Goal: Check status

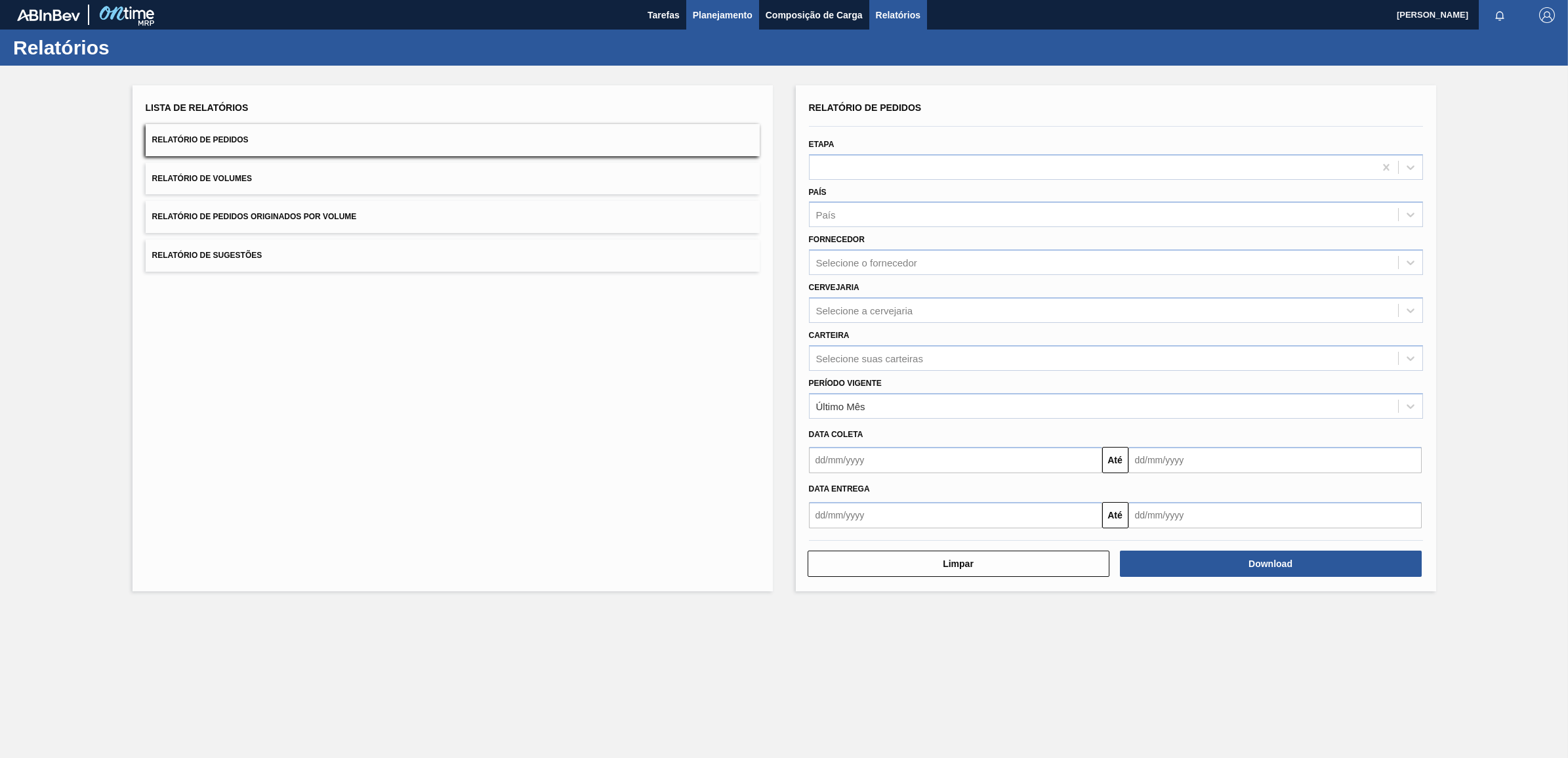
click at [714, 14] on span "Planejamento" at bounding box center [722, 15] width 59 height 16
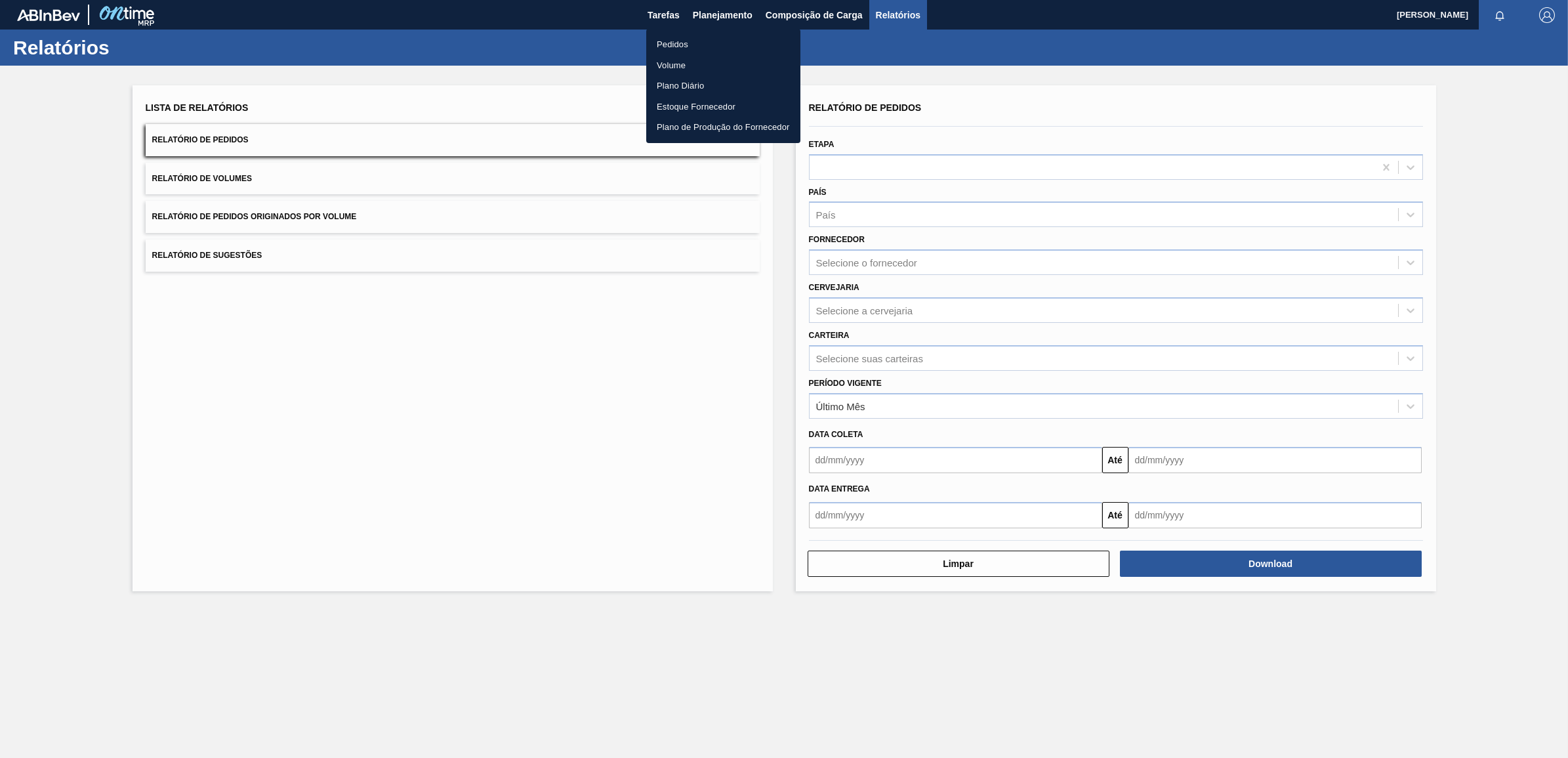
click at [659, 40] on li "Pedidos" at bounding box center [723, 44] width 155 height 21
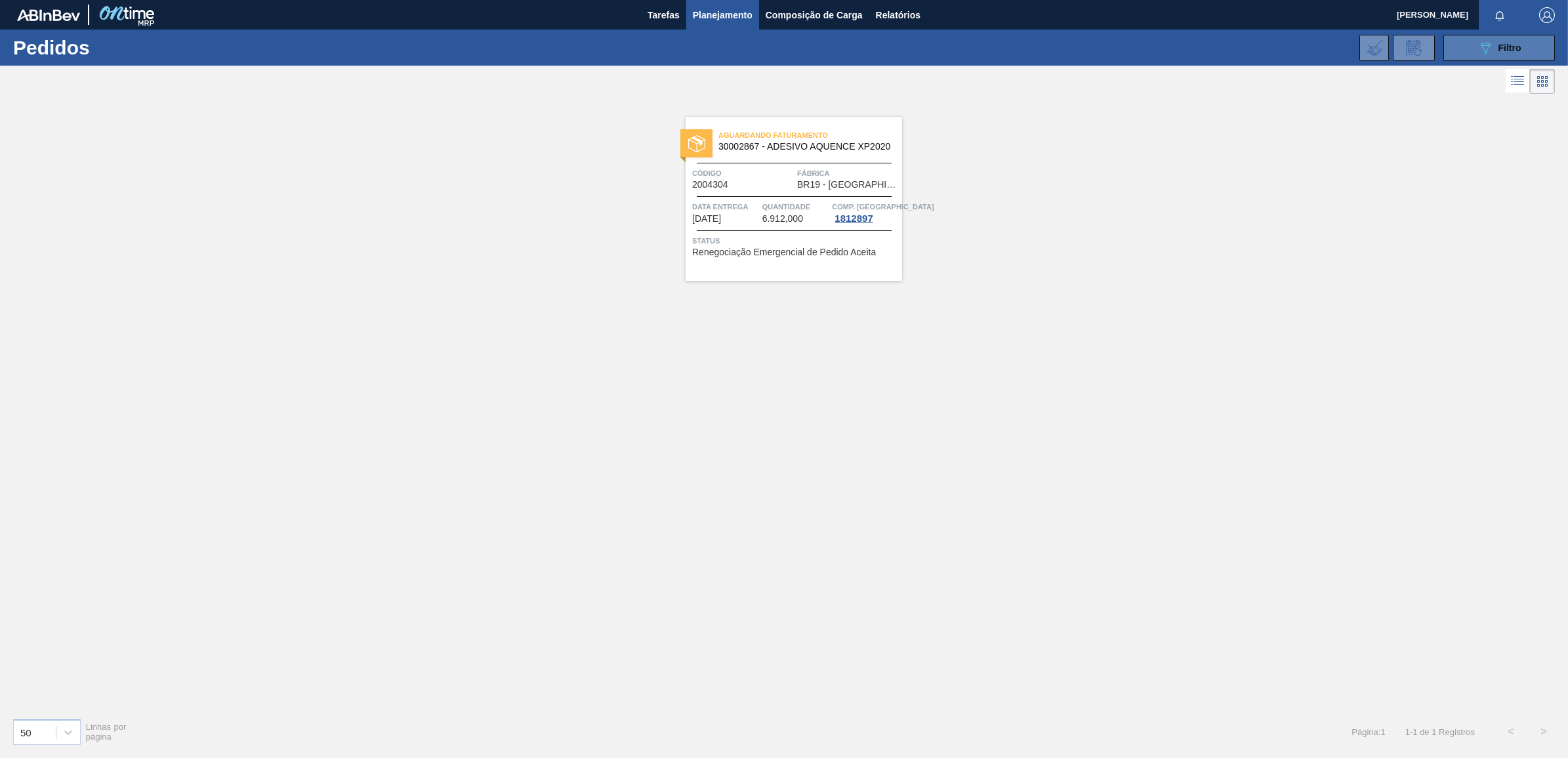
click at [1476, 44] on button "089F7B8B-B2A5-4AFE-B5C0-19BA573D28AC Filtro" at bounding box center [1499, 48] width 111 height 26
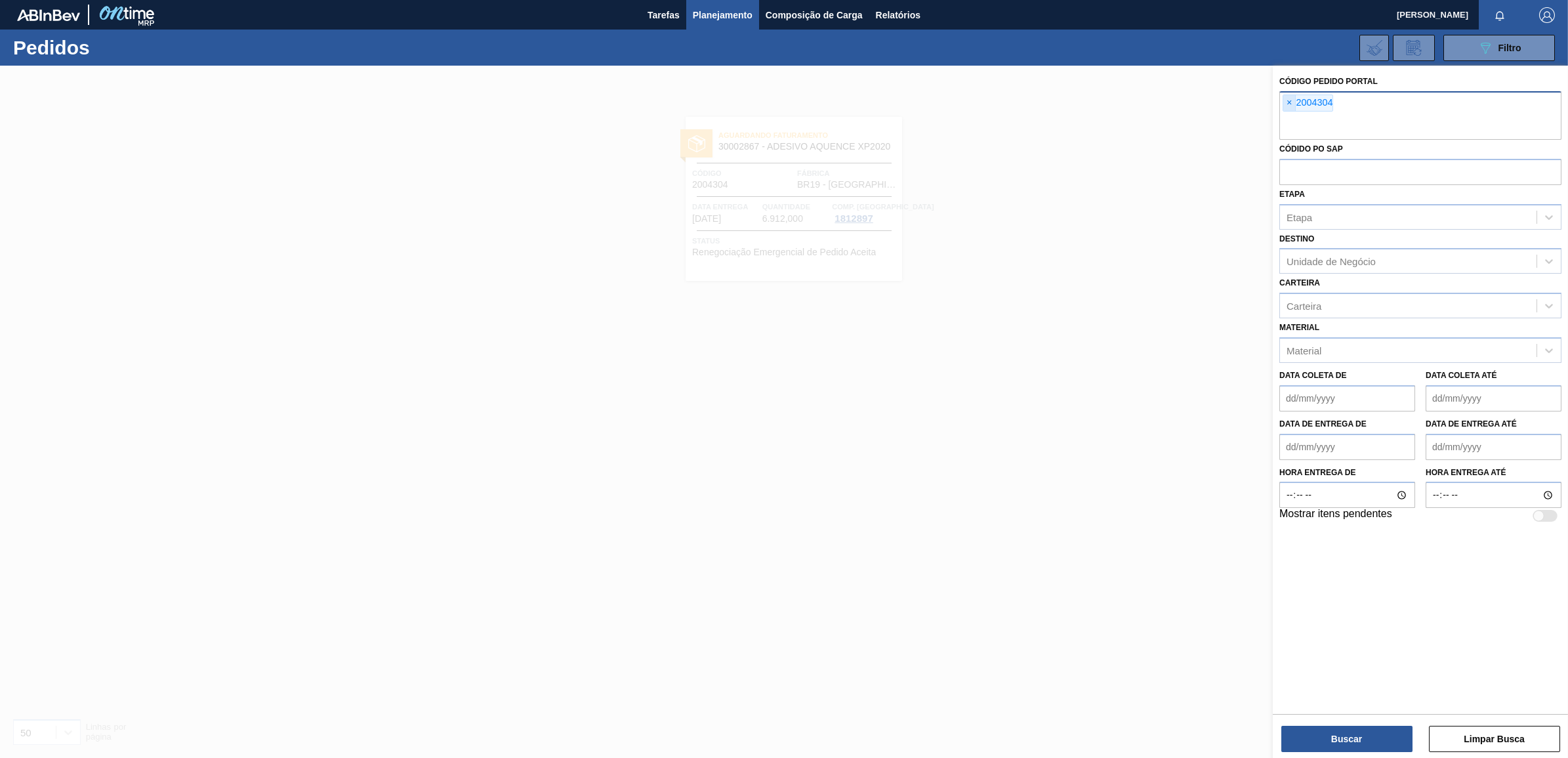
click at [1287, 106] on span "×" at bounding box center [1289, 103] width 12 height 16
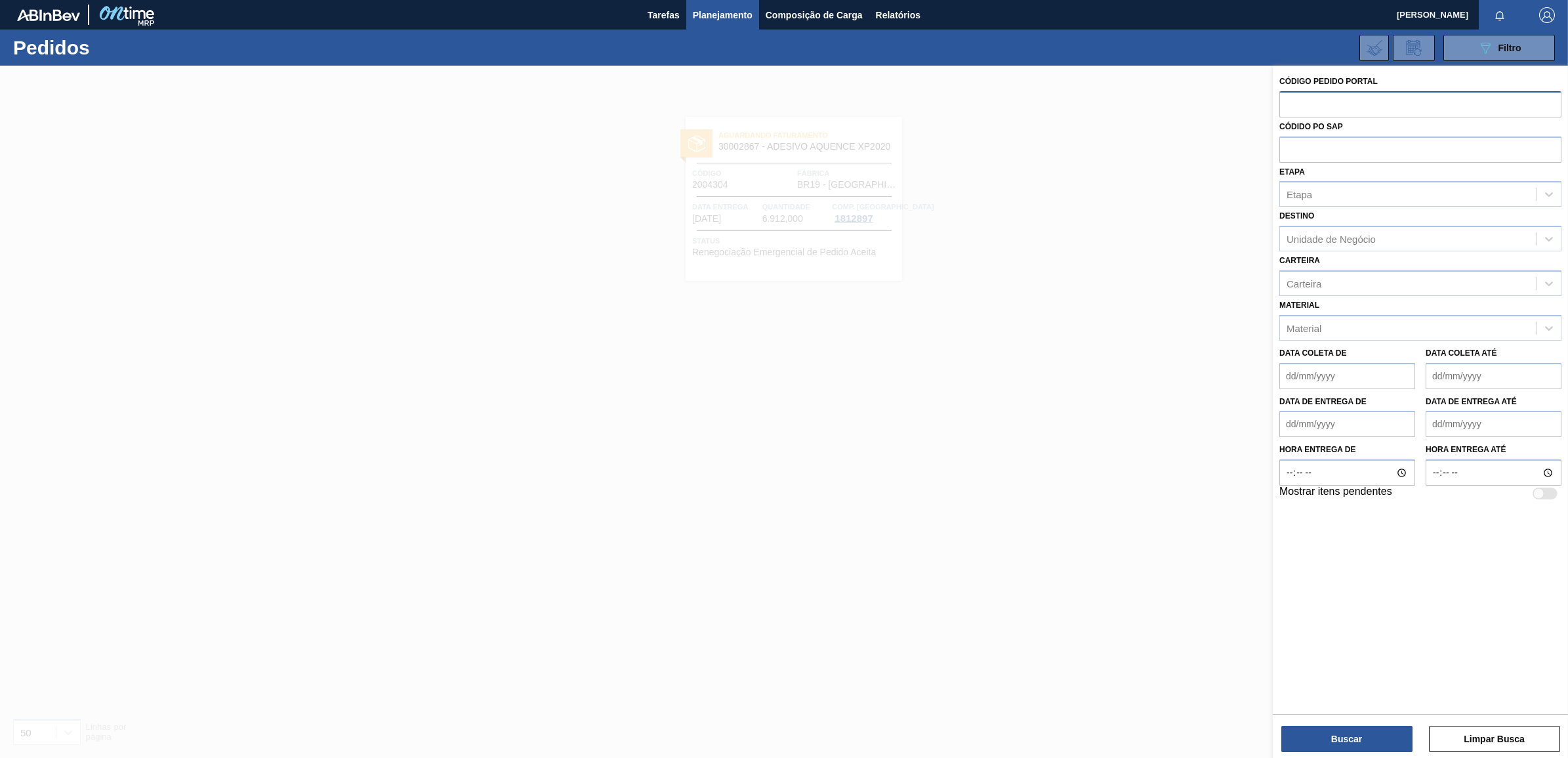
paste input "1990713"
type input "1990713"
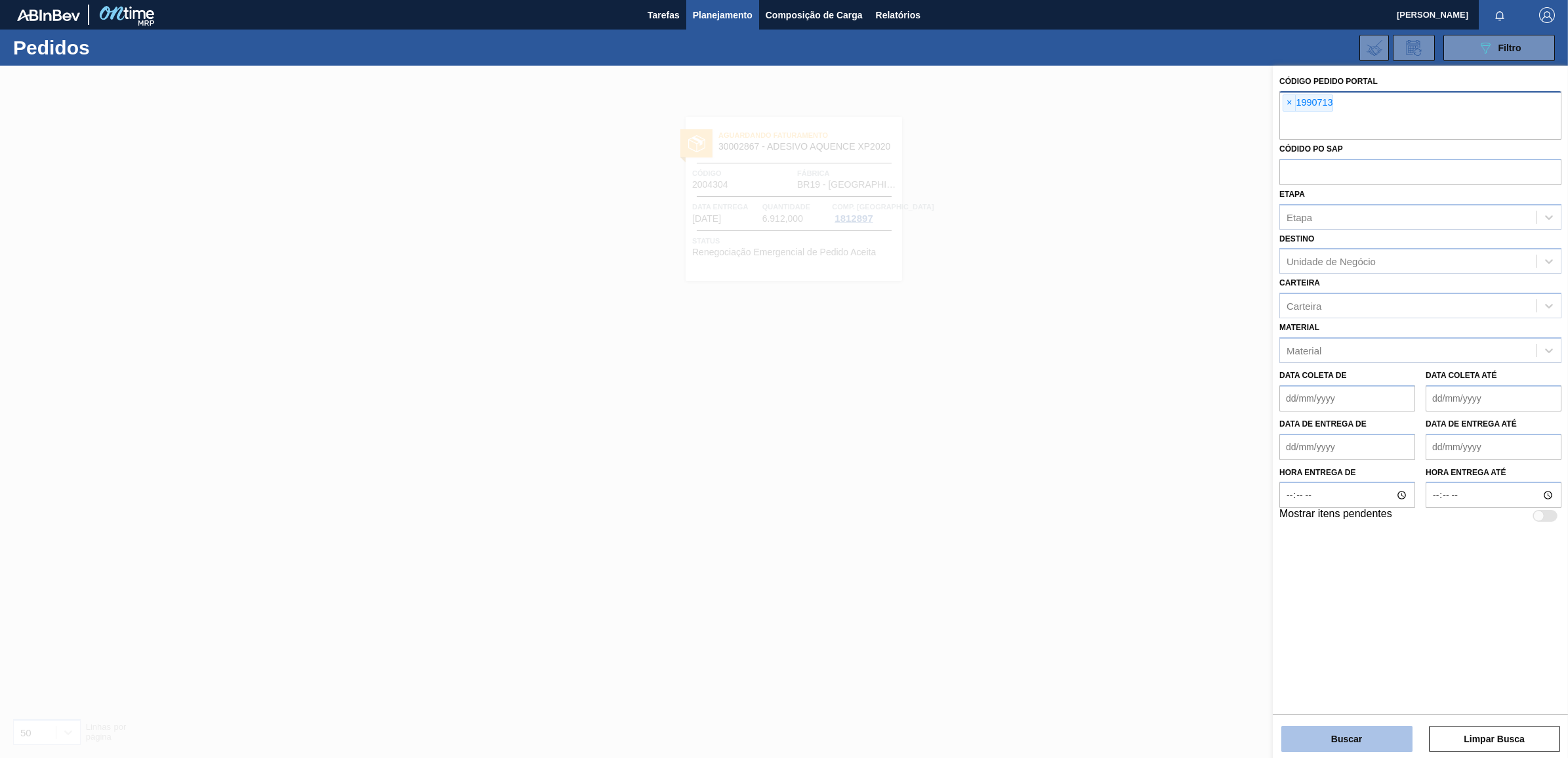
click at [1320, 736] on button "Buscar" at bounding box center [1348, 739] width 132 height 26
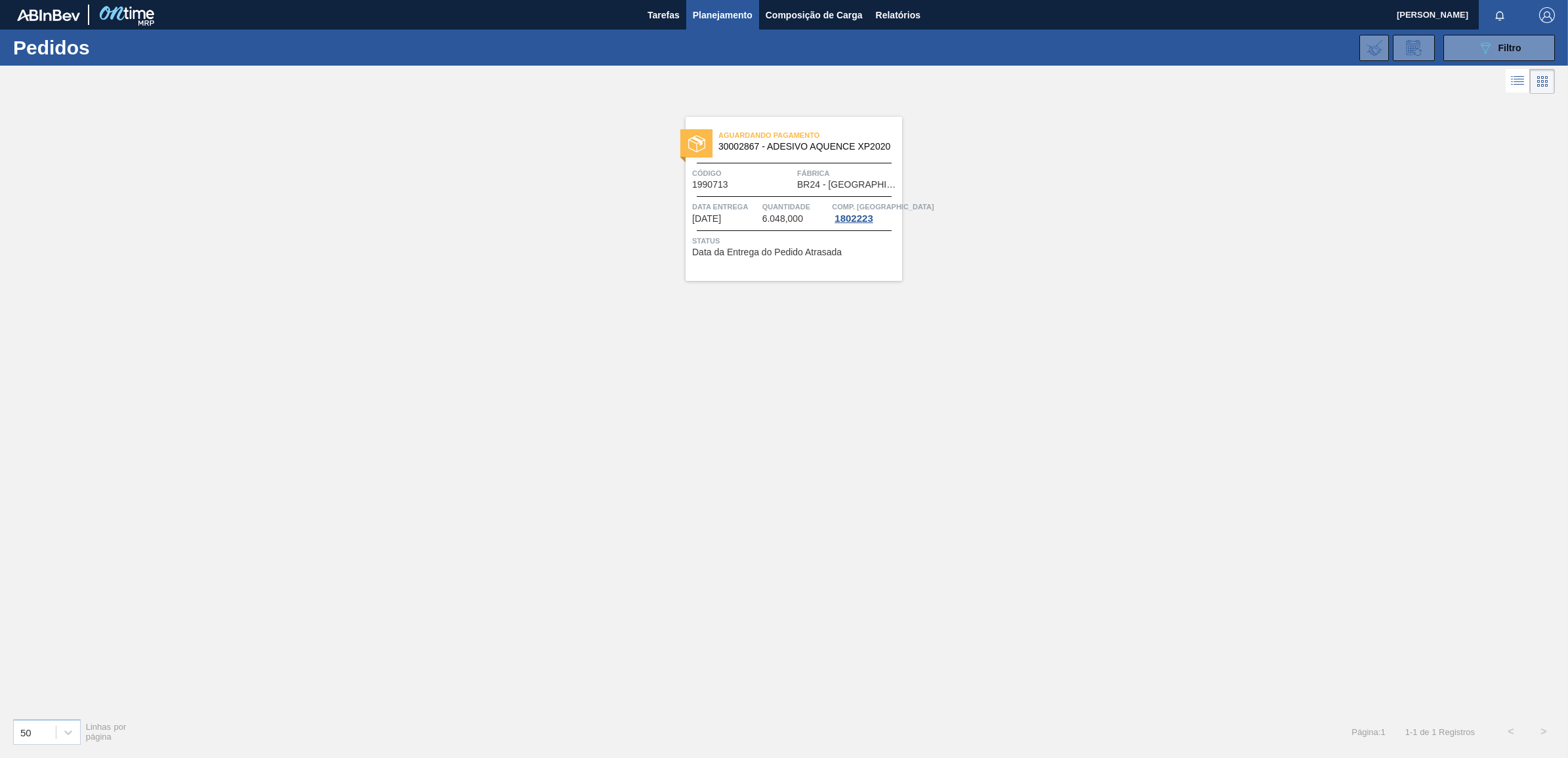
click at [757, 208] on span "Data entrega" at bounding box center [726, 207] width 67 height 13
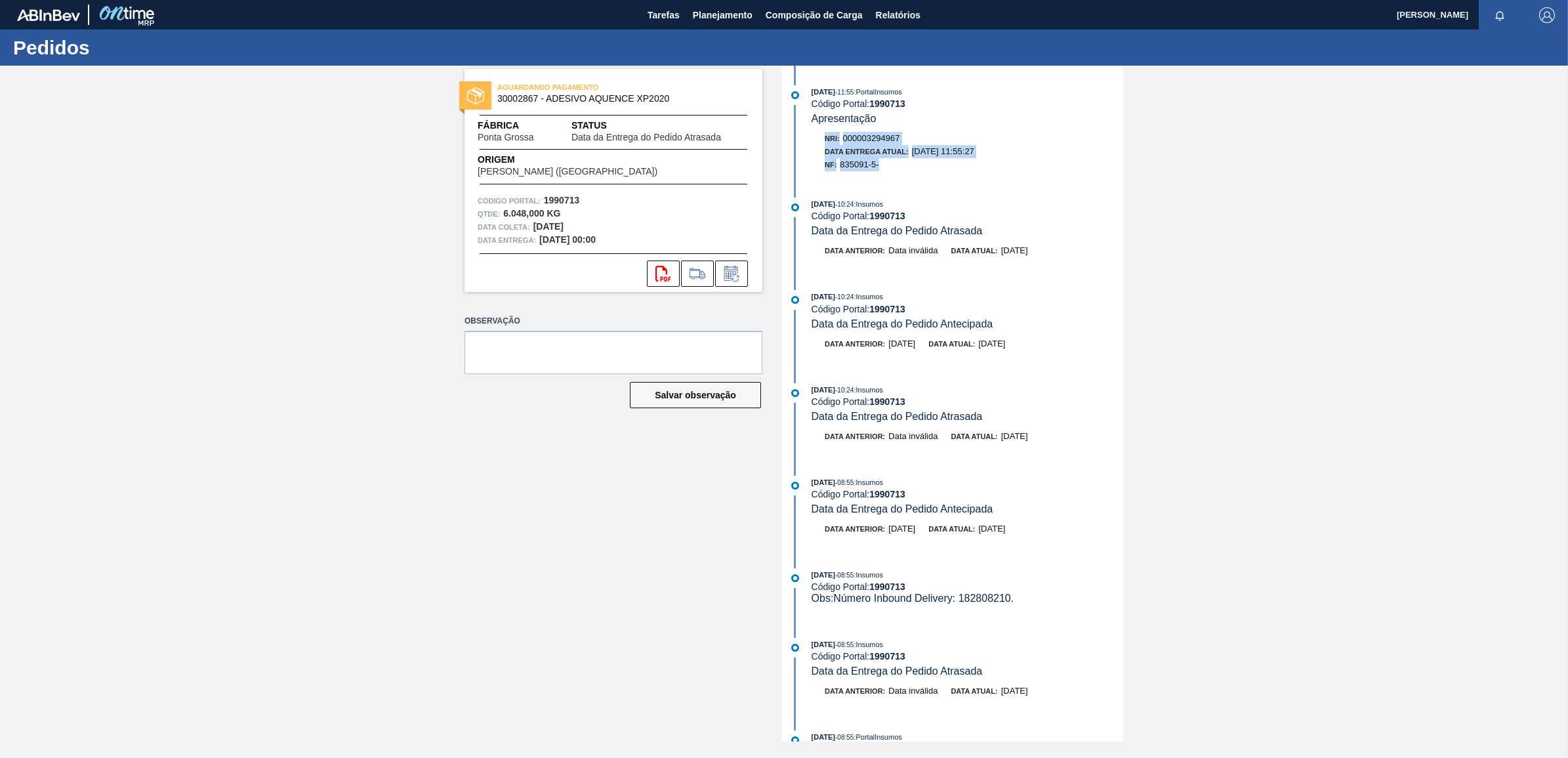
drag, startPoint x: 897, startPoint y: 172, endPoint x: 824, endPoint y: 133, distance: 82.8
click at [824, 133] on div "Nri: 000003294967 Data Entrega Atual: [DATE] 11:55:27 NF: 835091-5-" at bounding box center [968, 151] width 312 height 40
